Goal: Information Seeking & Learning: Stay updated

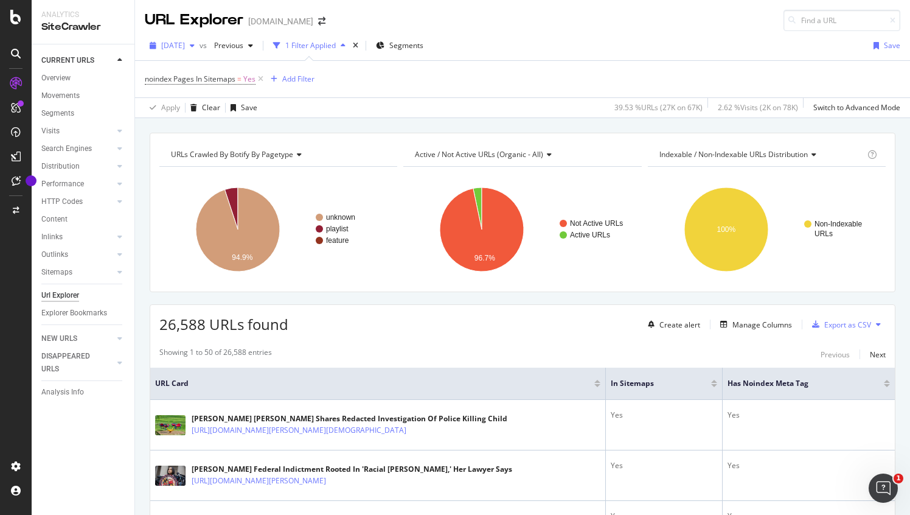
click at [185, 45] on span "[DATE]" at bounding box center [173, 45] width 24 height 10
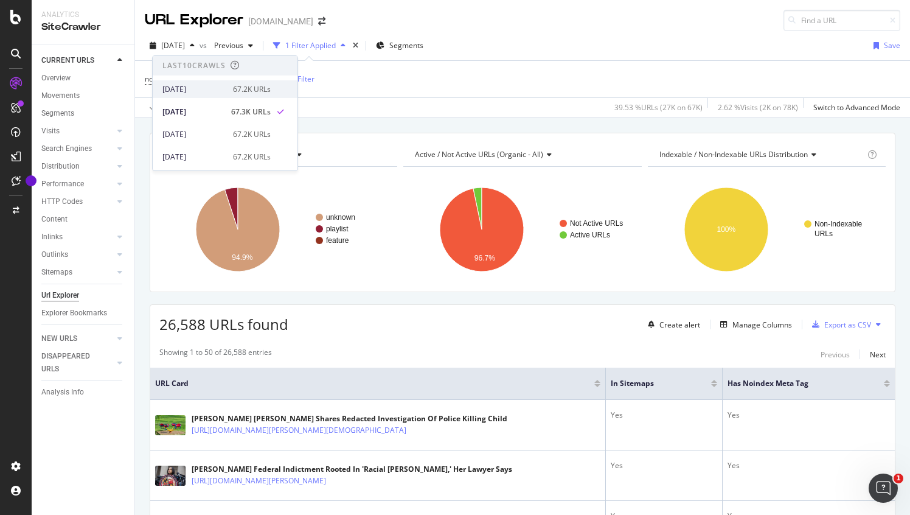
click at [189, 91] on div "[DATE]" at bounding box center [193, 89] width 63 height 11
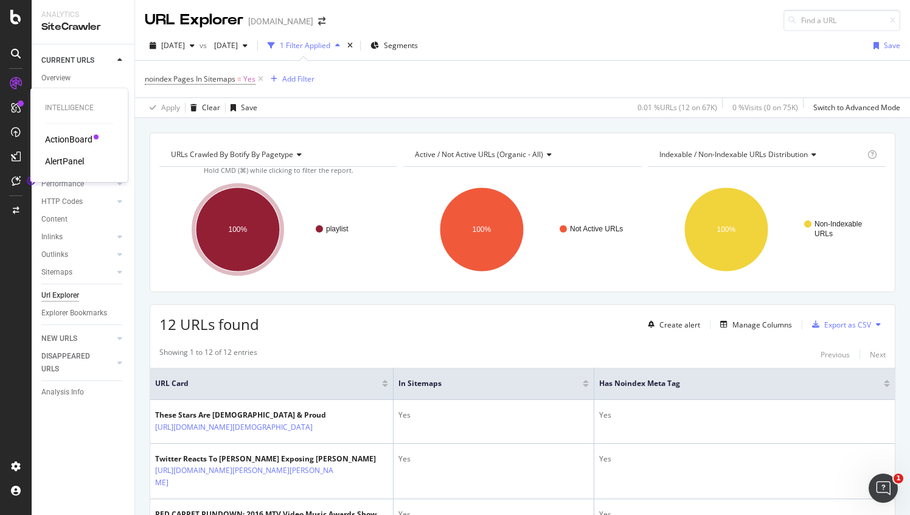
click at [74, 138] on div "ActionBoard" at bounding box center [68, 139] width 47 height 12
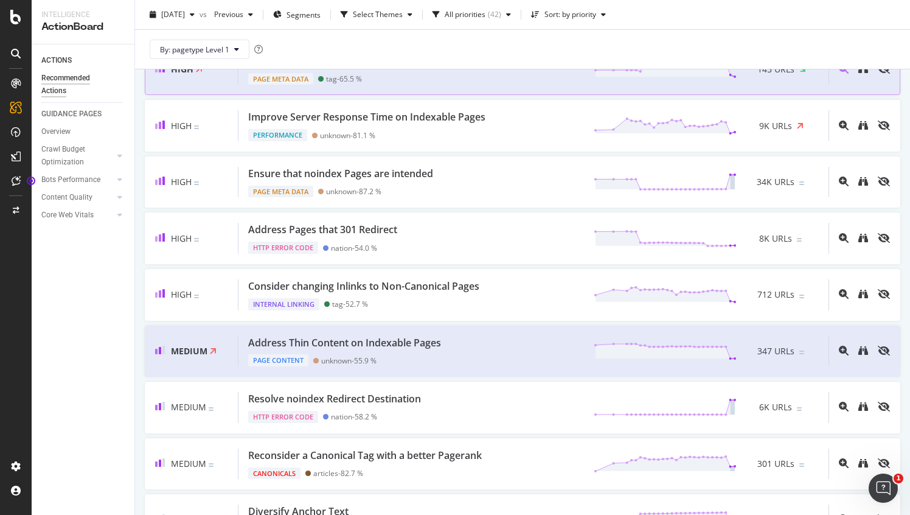
scroll to position [249, 0]
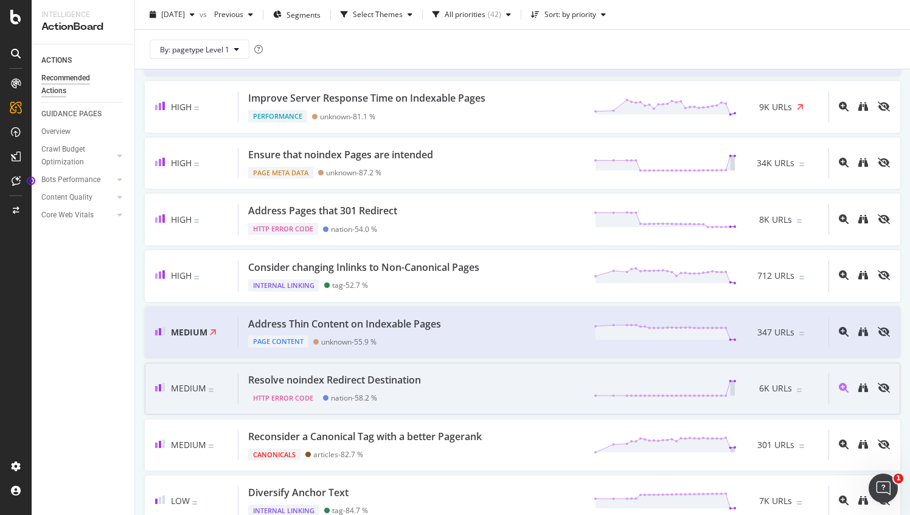
click at [474, 382] on div "Resolve noindex Redirect Destination HTTP Error Code nation - 58.2 % 6K URLs" at bounding box center [534, 388] width 590 height 31
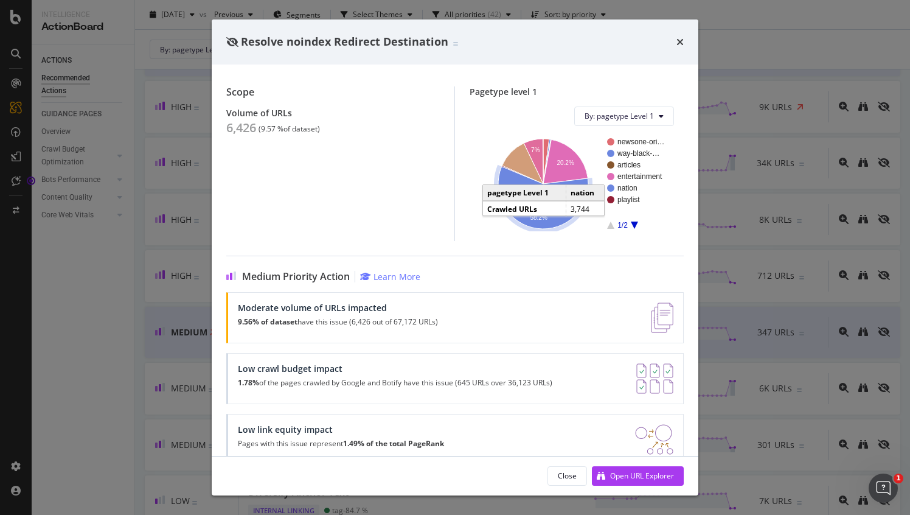
scroll to position [77, 0]
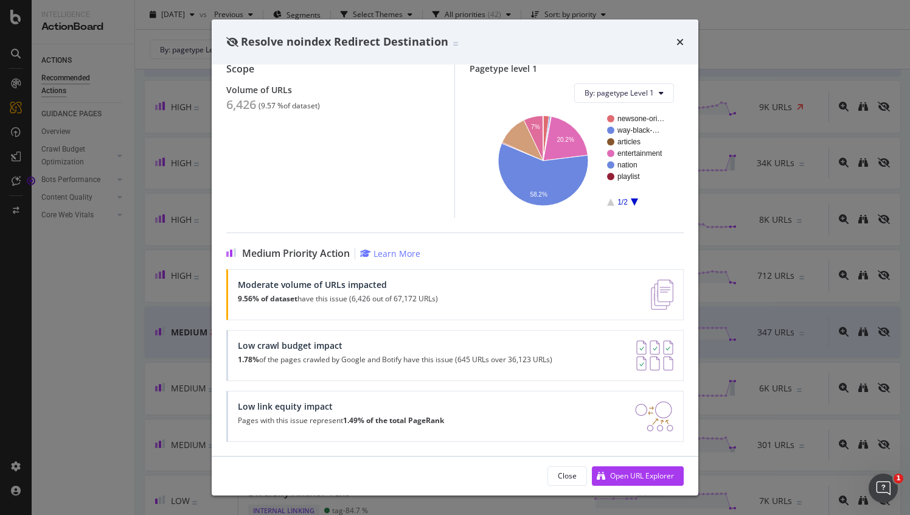
click at [677, 47] on div "times" at bounding box center [680, 42] width 7 height 16
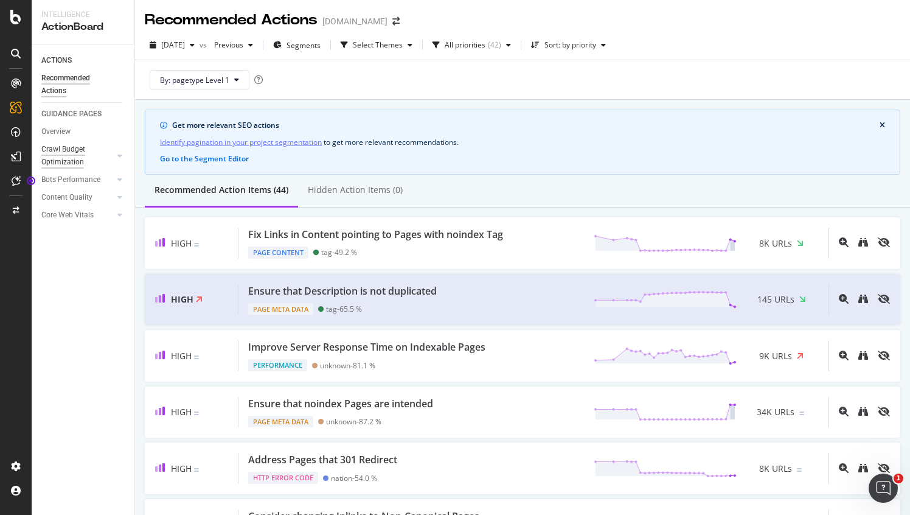
click at [76, 152] on div "Crawl Budget Optimization" at bounding box center [73, 156] width 64 height 26
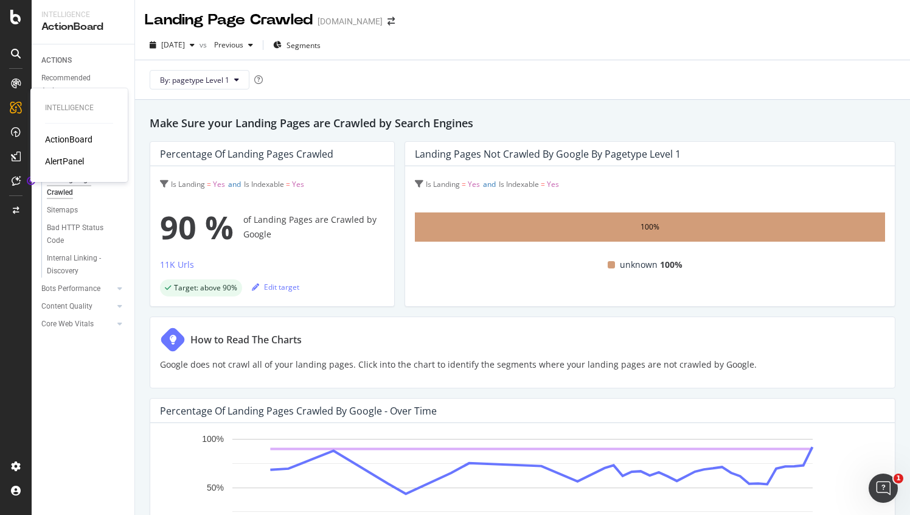
click at [67, 164] on div "AlertPanel" at bounding box center [64, 161] width 39 height 12
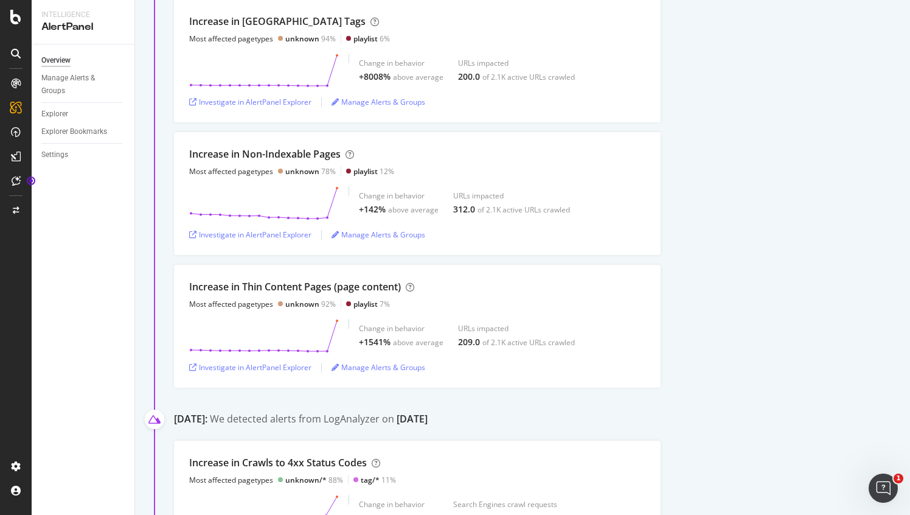
scroll to position [501, 0]
